Goal: Navigation & Orientation: Find specific page/section

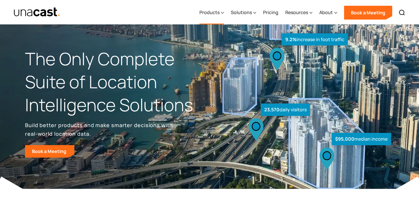
click at [217, 11] on div "Products" at bounding box center [209, 12] width 20 height 7
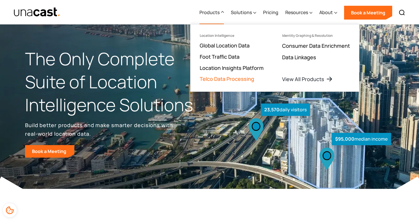
click at [226, 80] on link "Telco Data Processing" at bounding box center [227, 78] width 54 height 7
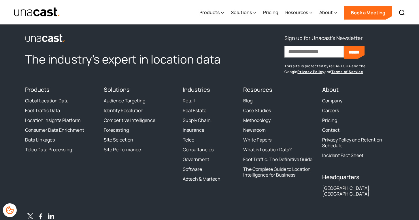
scroll to position [1647, 0]
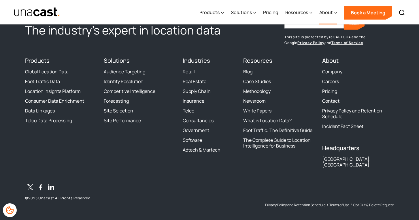
click at [329, 10] on div "About" at bounding box center [326, 12] width 14 height 7
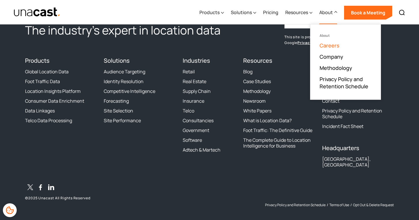
click at [331, 43] on link "Careers" at bounding box center [329, 45] width 20 height 7
